Goal: Task Accomplishment & Management: Manage account settings

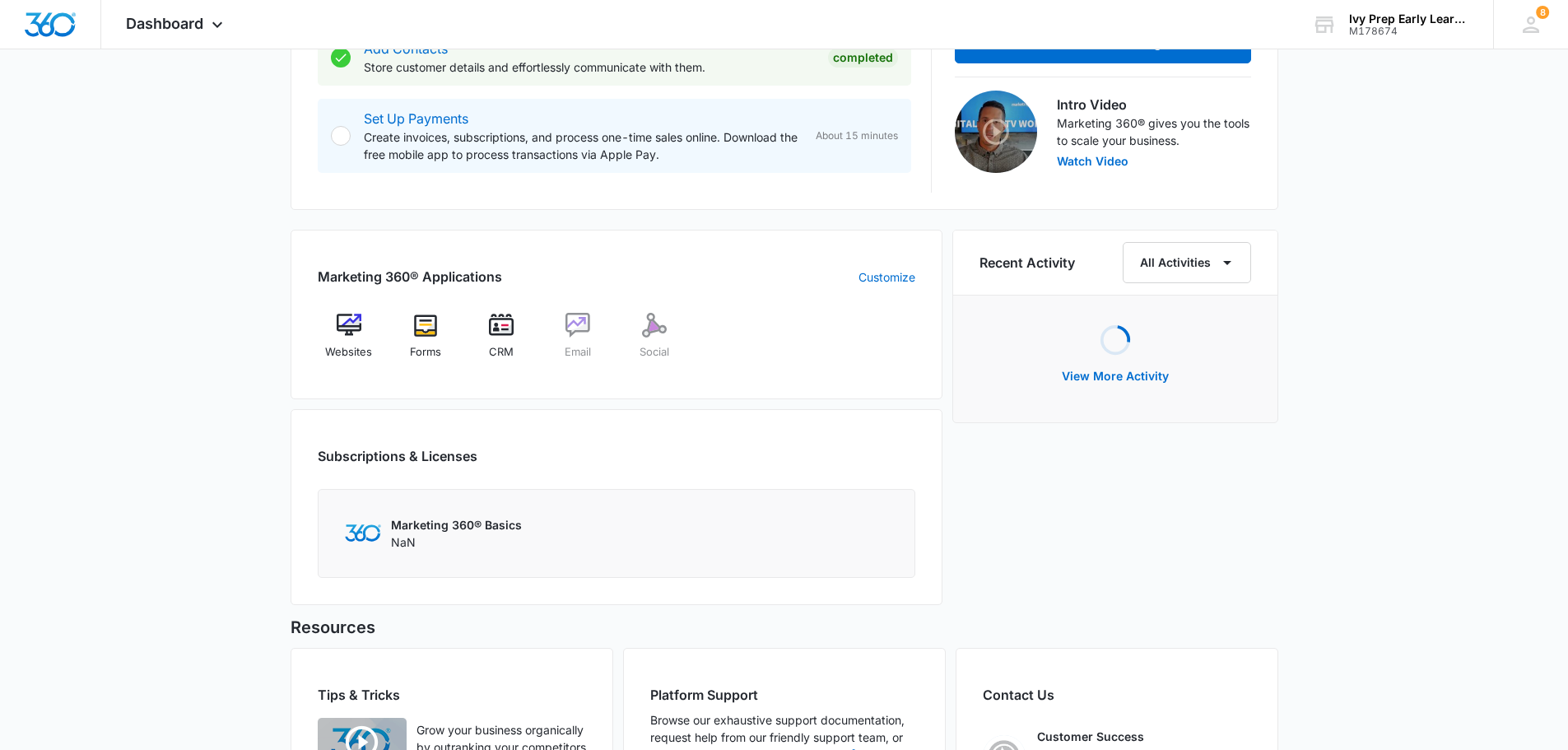
scroll to position [493, 0]
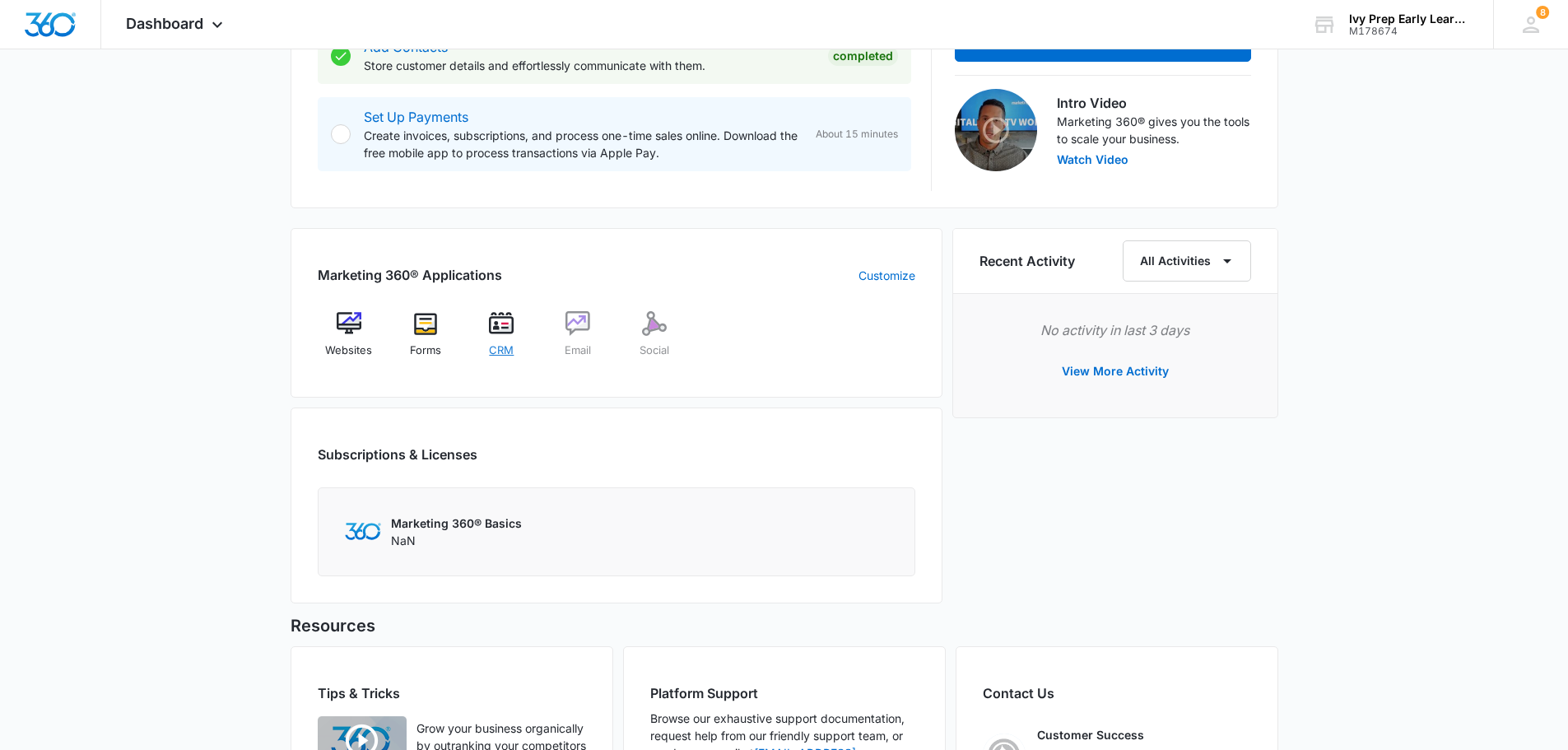
click at [499, 312] on img at bounding box center [500, 323] width 24 height 24
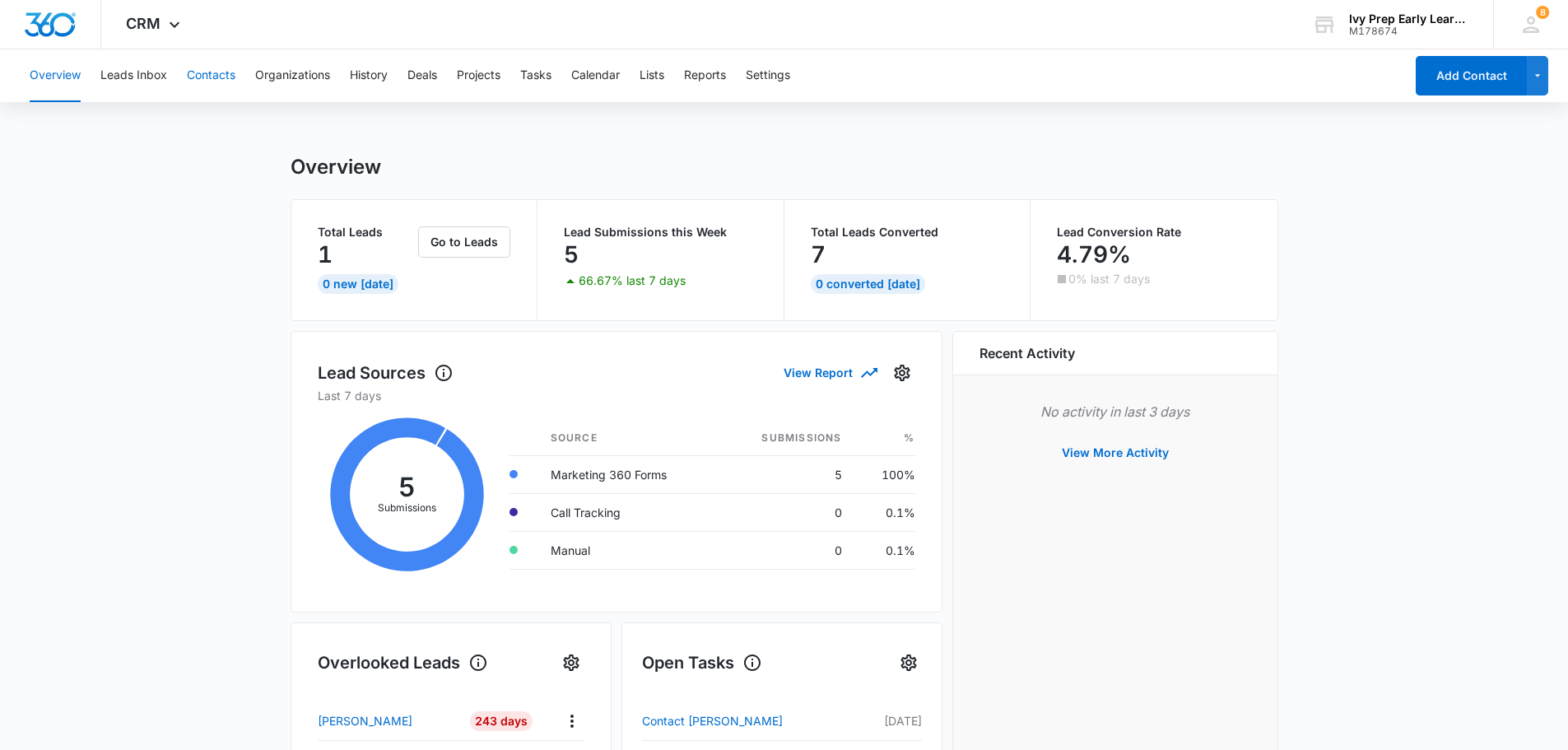
click at [194, 74] on button "Contacts" at bounding box center [212, 75] width 49 height 53
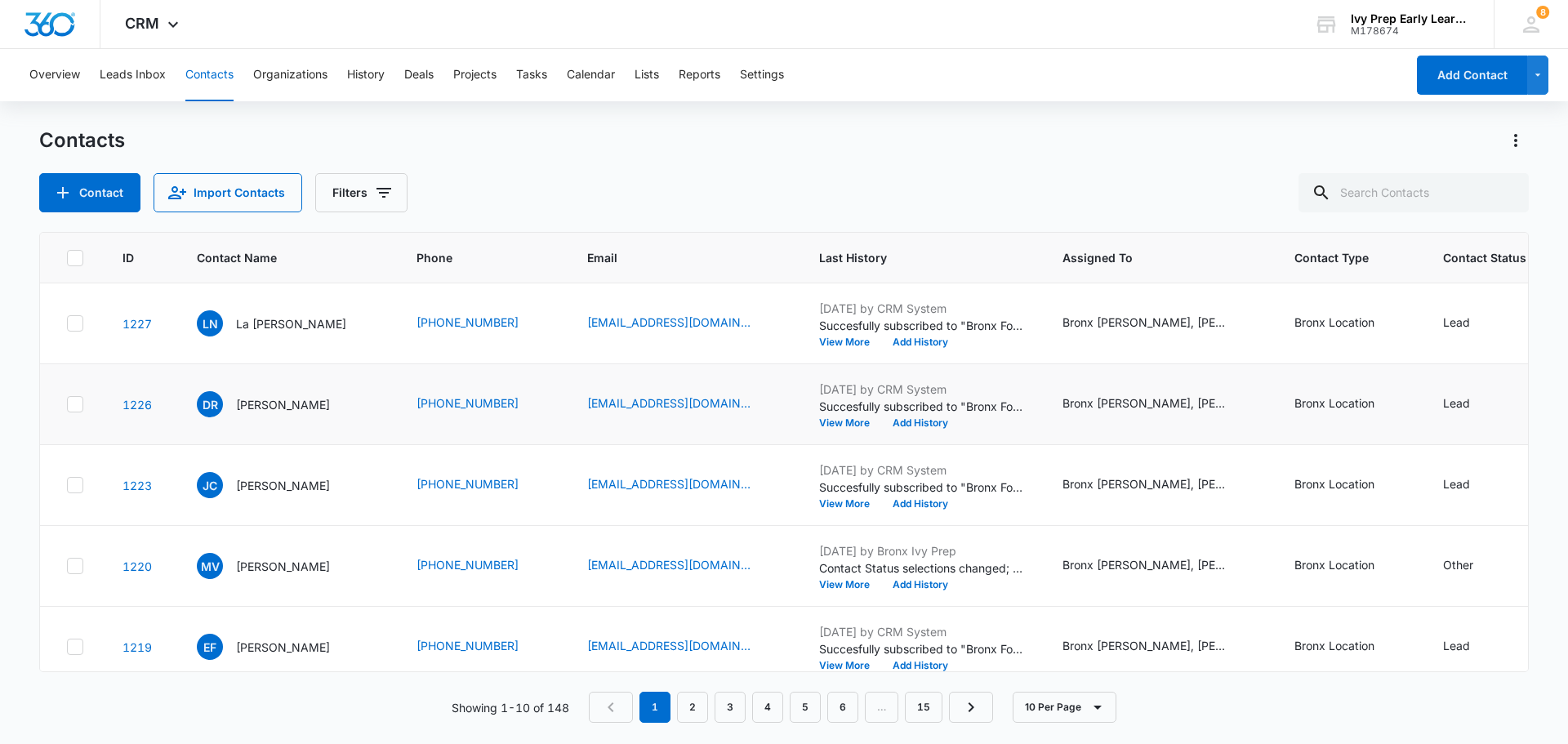
click at [79, 404] on icon at bounding box center [75, 403] width 15 height 15
click at [67, 404] on input "checkbox" at bounding box center [66, 404] width 1 height 1
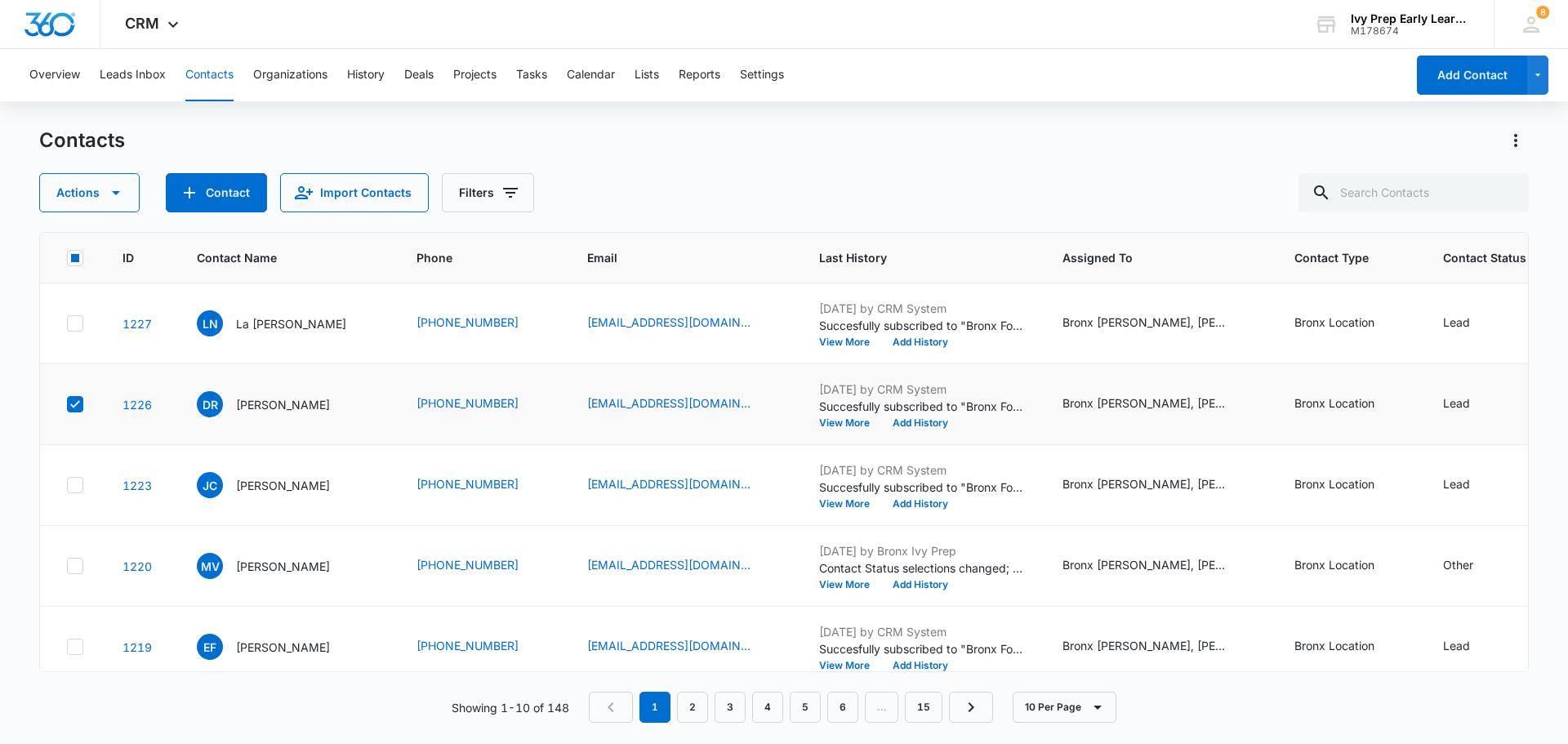
click at [73, 404] on icon at bounding box center [75, 403] width 15 height 15
click at [67, 404] on input "checkbox" at bounding box center [66, 404] width 1 height 1
checkbox input "false"
